Goal: Transaction & Acquisition: Purchase product/service

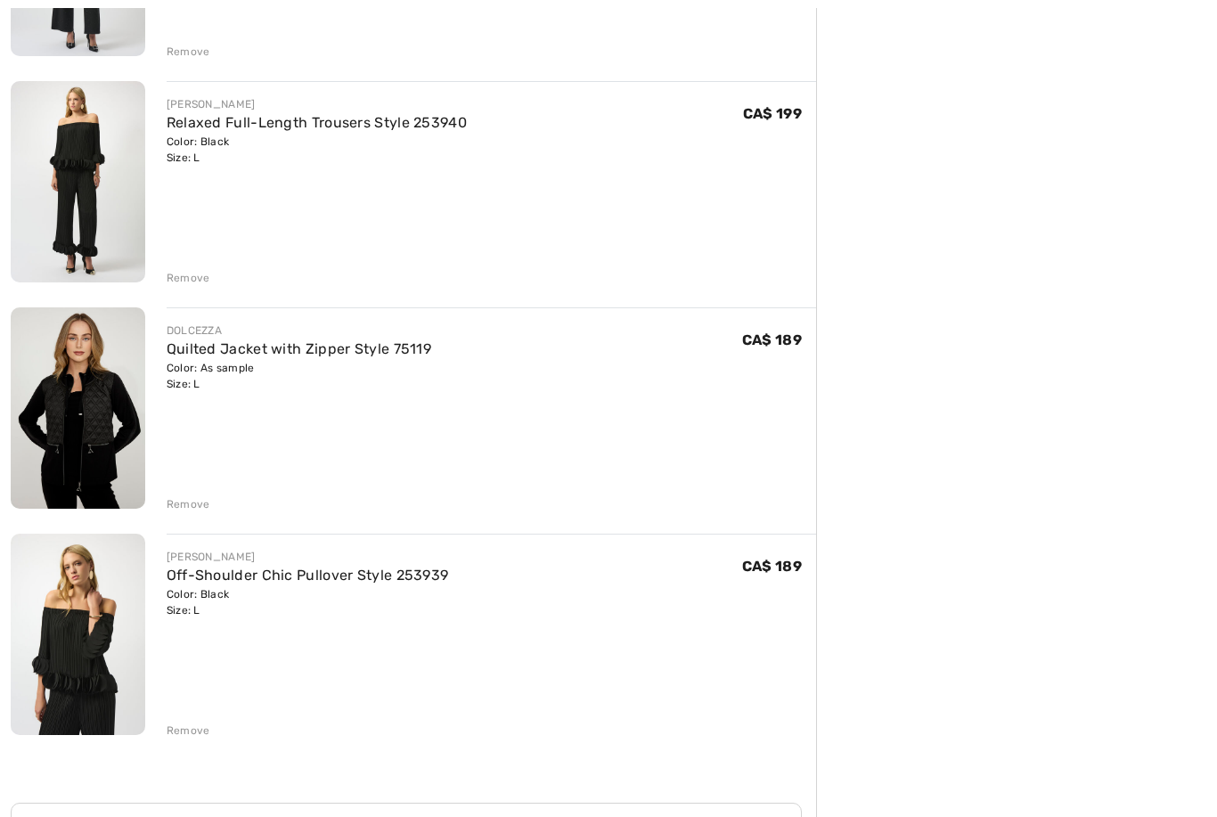
scroll to position [830, 0]
click at [193, 741] on div "JOSEPH RIBKOFF Elegant Velvet Blazer Style 254197 Color: Burgundy Size: 12 Fina…" at bounding box center [413, 258] width 805 height 1711
click at [192, 729] on div "Remove" at bounding box center [189, 730] width 44 height 16
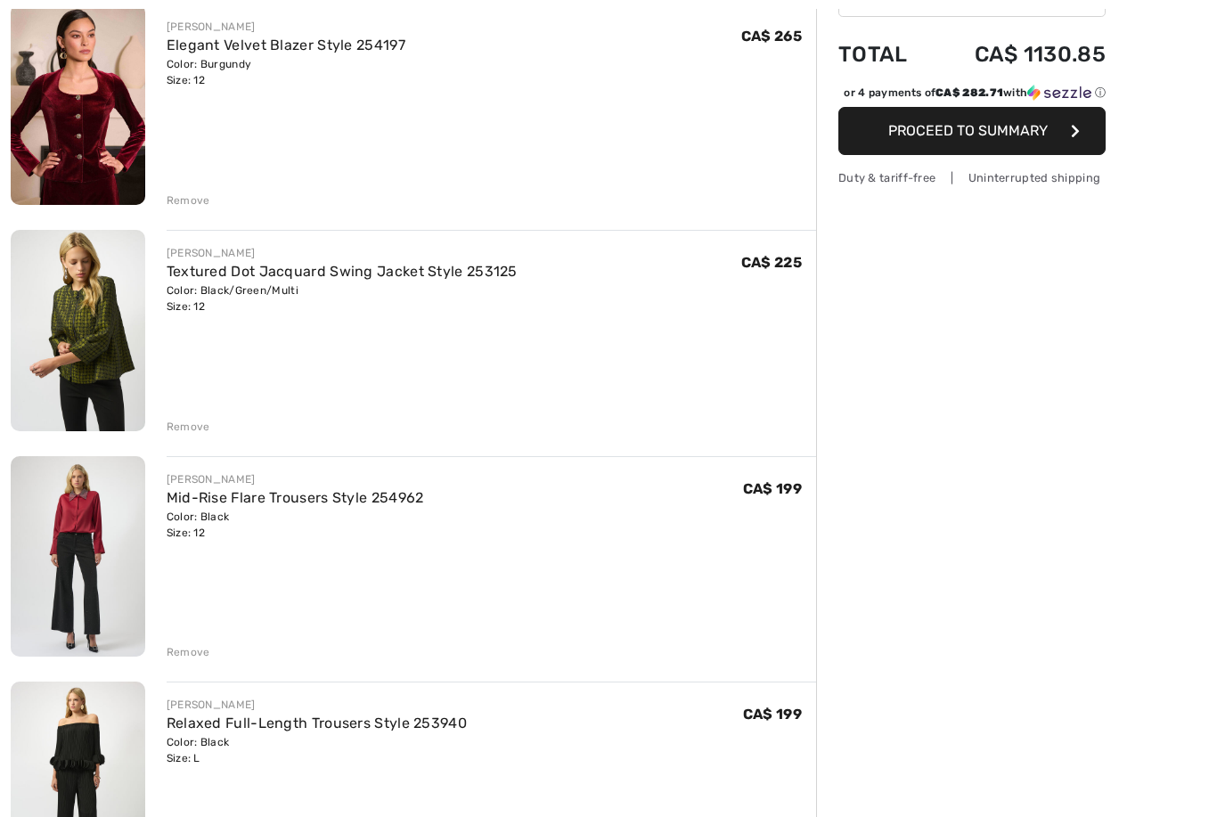
scroll to position [226, 0]
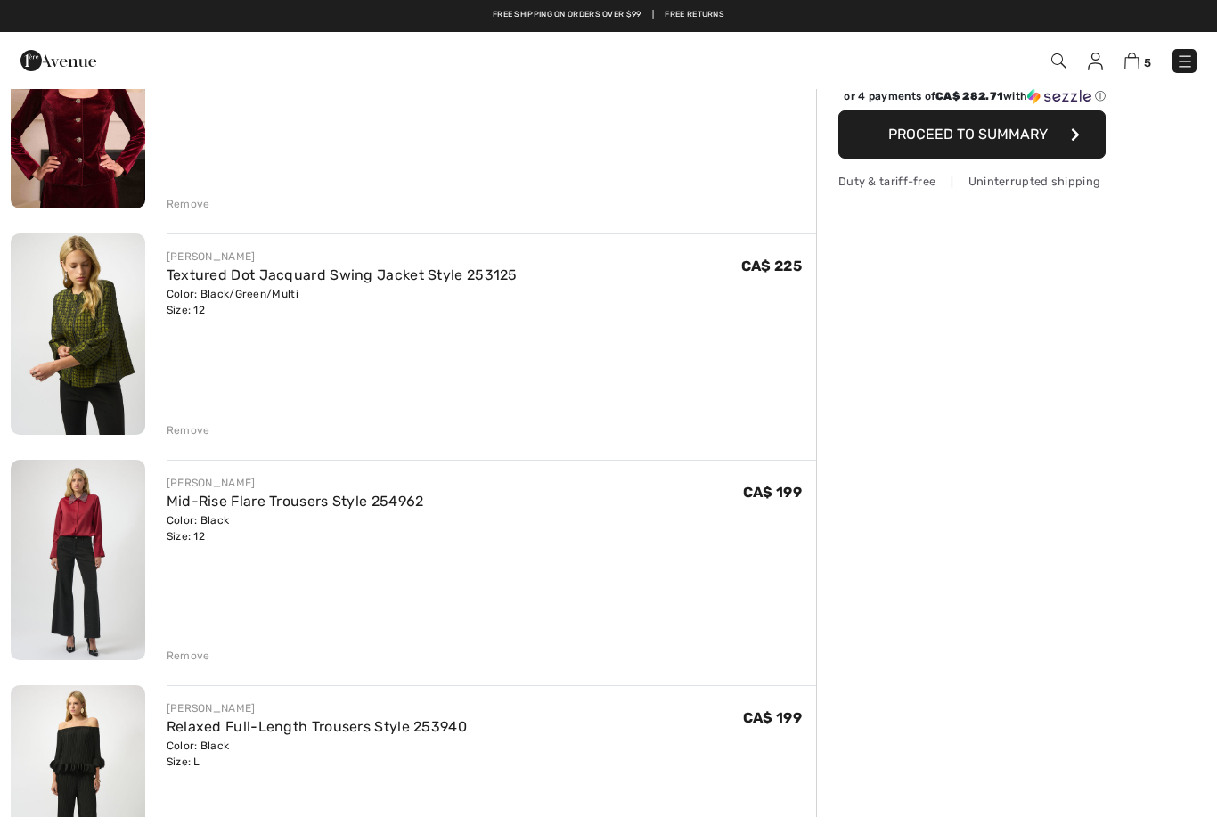
click at [188, 656] on div "Remove" at bounding box center [189, 656] width 44 height 16
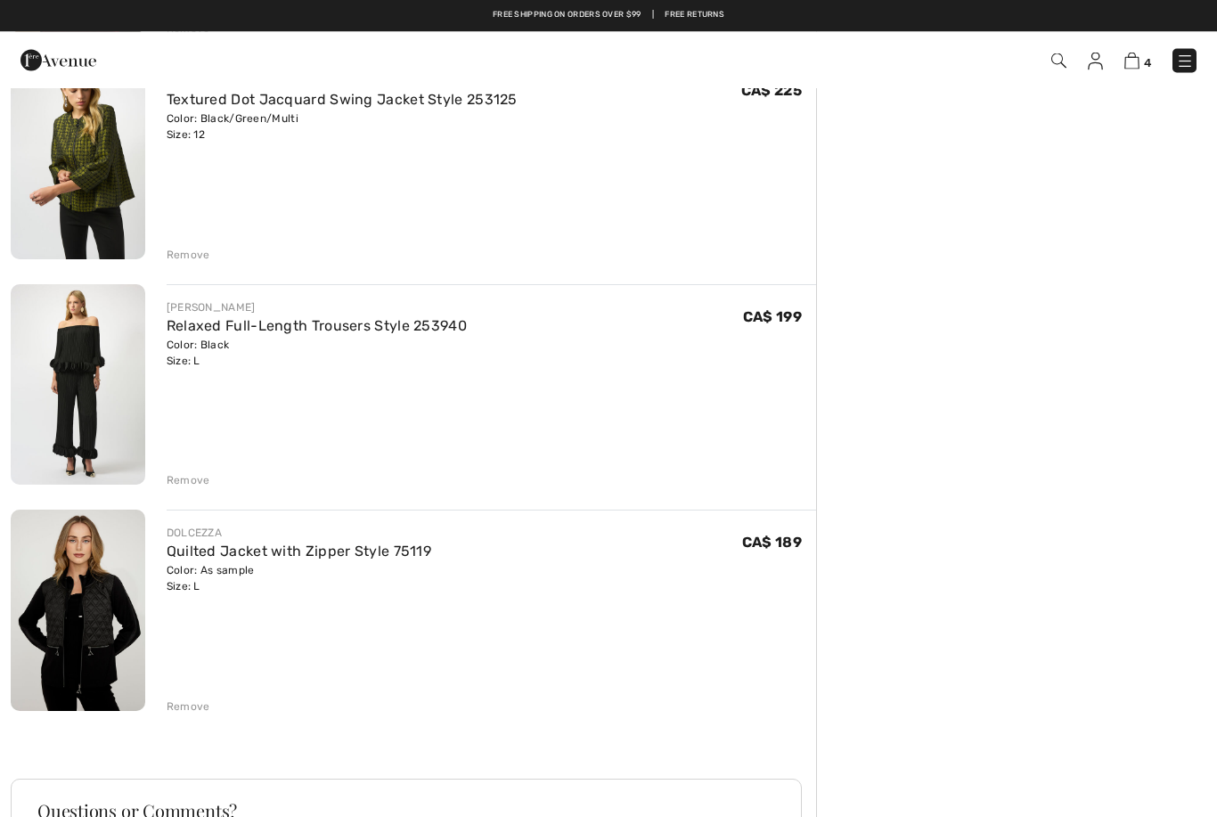
scroll to position [402, 0]
click at [316, 553] on link "Quilted Jacket with Zipper Style 75119" at bounding box center [299, 550] width 265 height 17
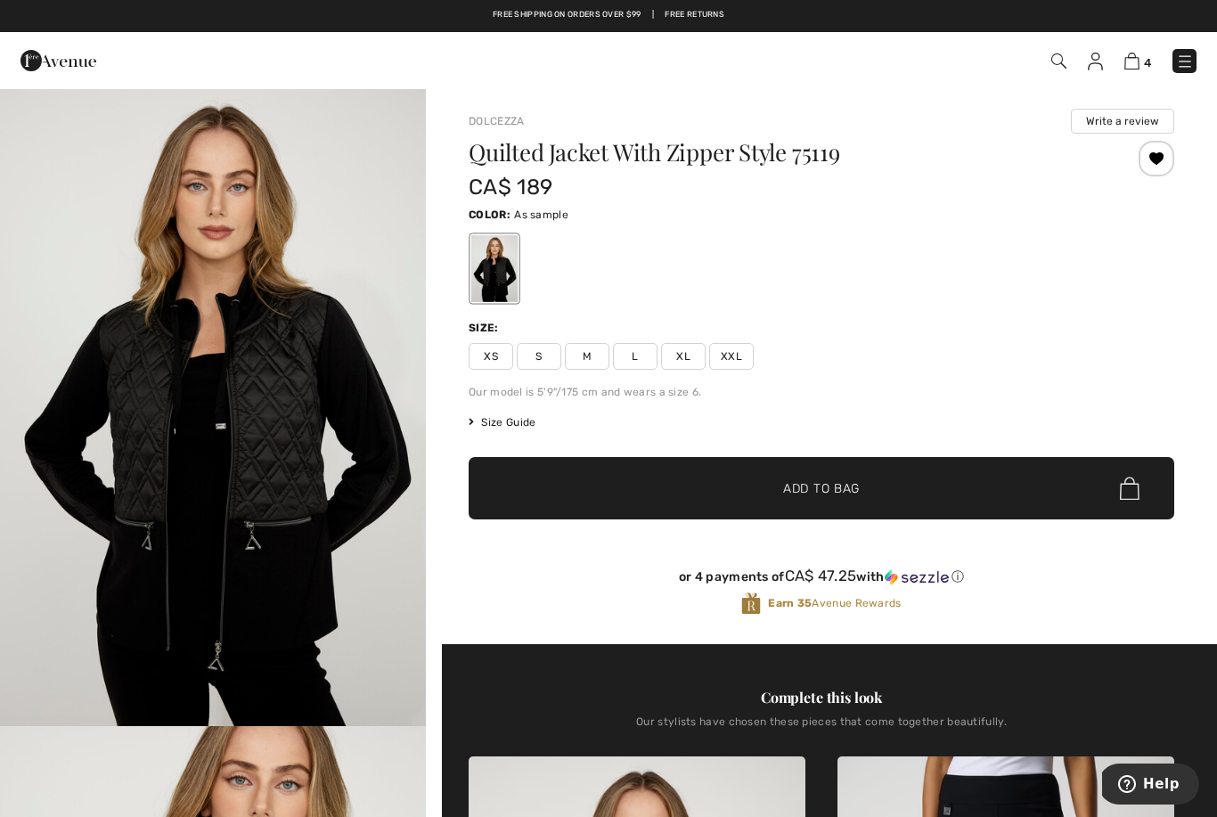
click at [1129, 67] on img at bounding box center [1131, 61] width 15 height 17
